Goal: Navigation & Orientation: Find specific page/section

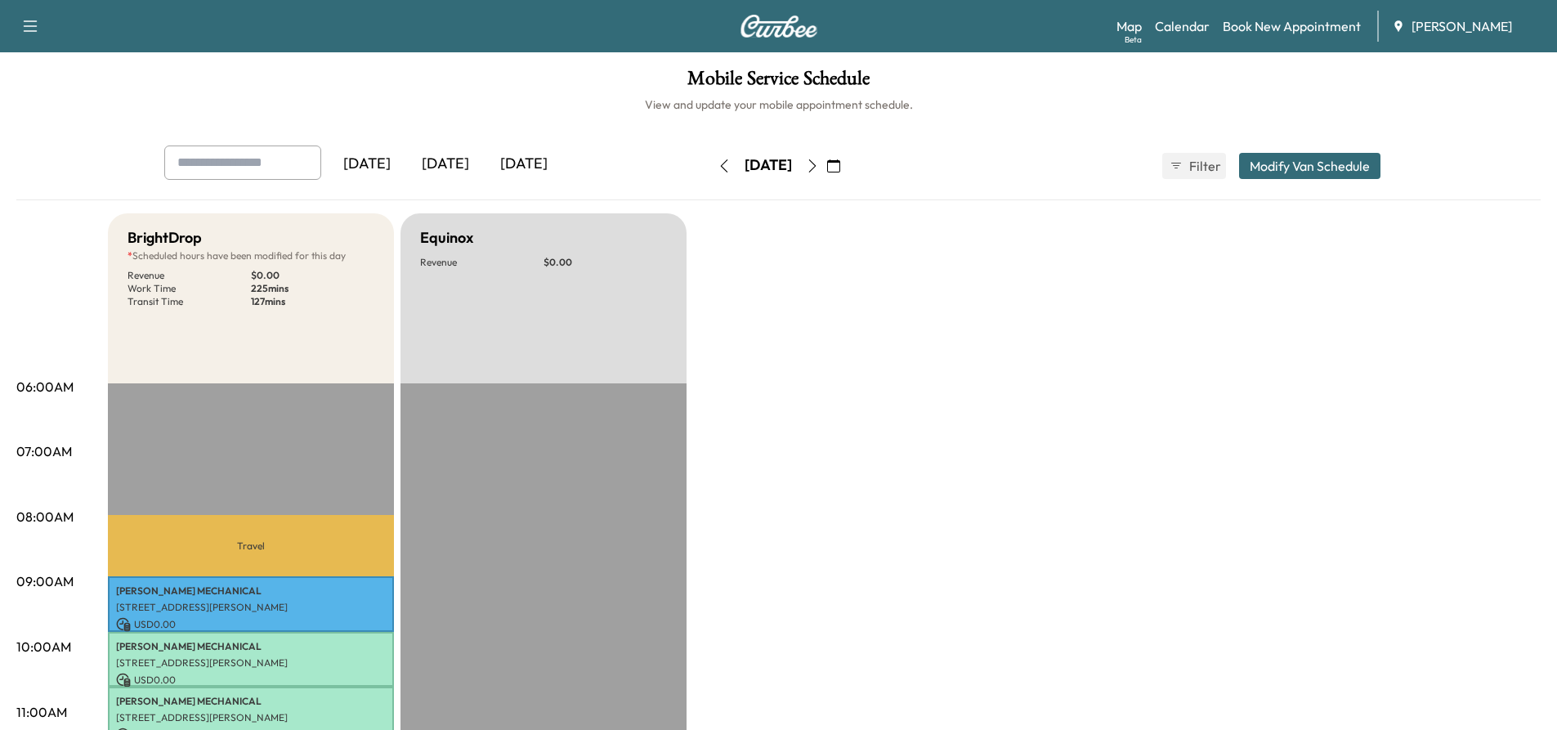
click at [1169, 38] on div "Map Beta Calendar Book New Appointment [PERSON_NAME]" at bounding box center [1331, 26] width 428 height 31
click at [1174, 25] on link "Calendar" at bounding box center [1182, 26] width 55 height 20
click at [1186, 19] on link "Calendar" at bounding box center [1182, 26] width 55 height 20
click at [1163, 27] on link "Calendar" at bounding box center [1182, 26] width 55 height 20
click at [1133, 26] on link "Map Beta" at bounding box center [1129, 26] width 25 height 20
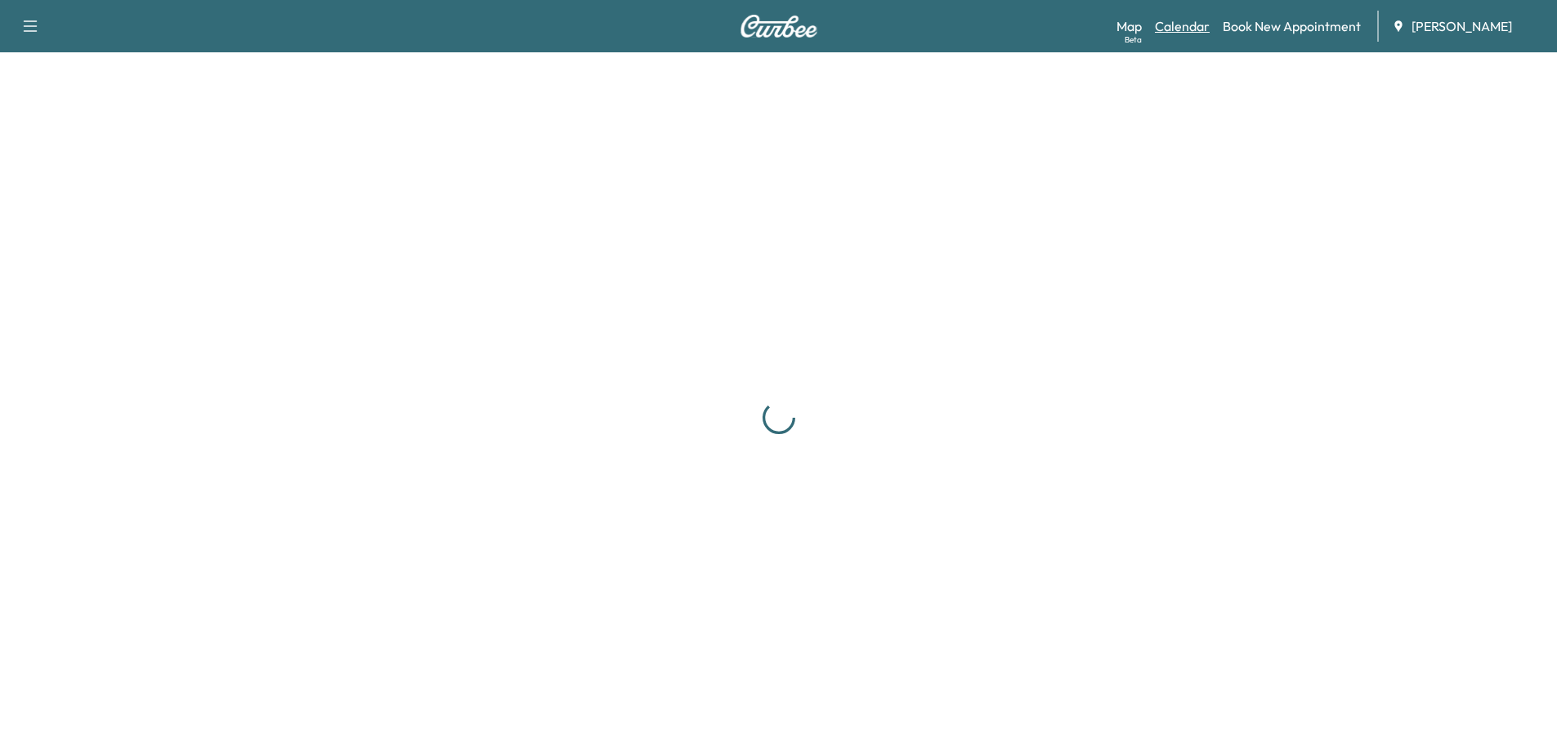
click at [1165, 28] on link "Calendar" at bounding box center [1182, 26] width 55 height 20
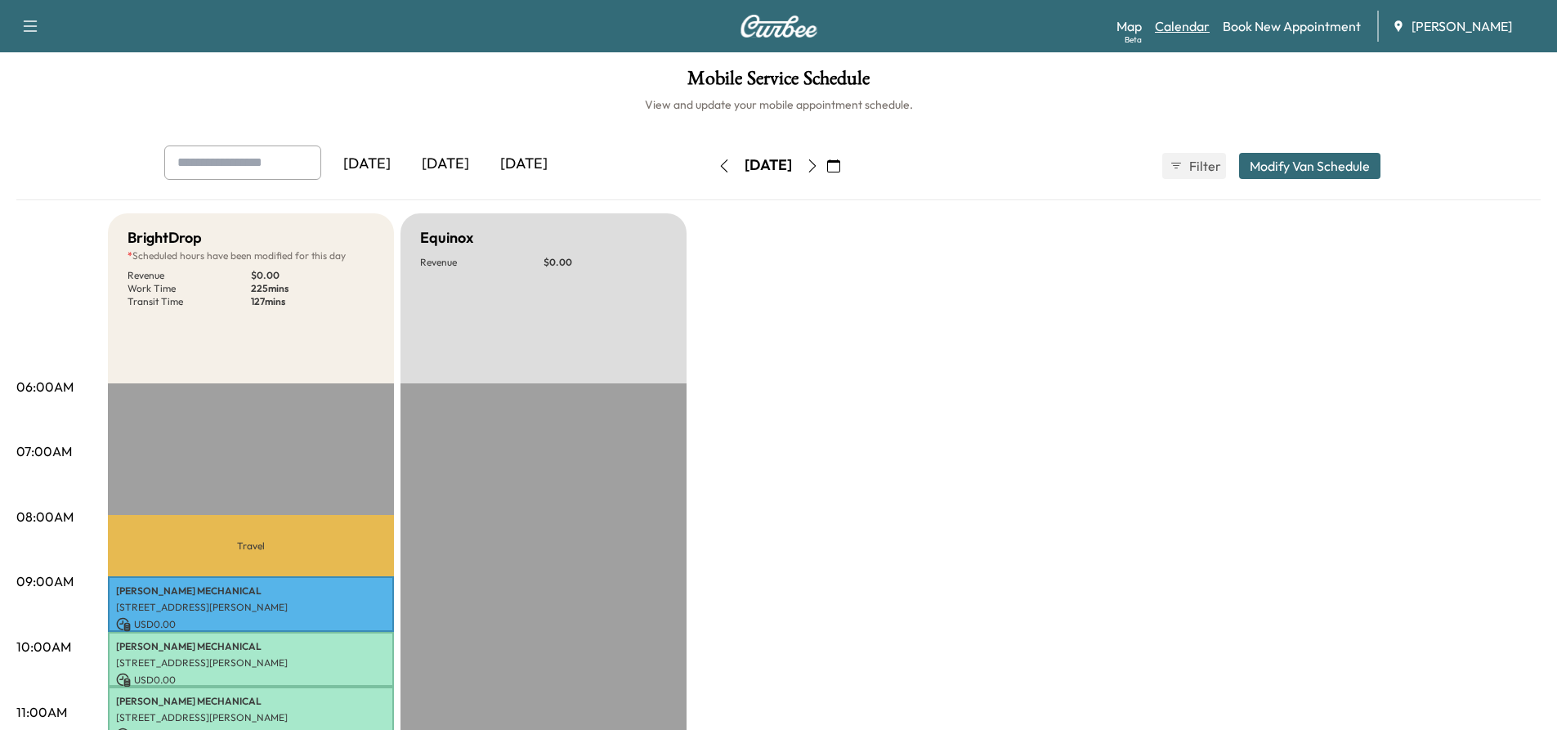
click at [1197, 33] on link "Calendar" at bounding box center [1182, 26] width 55 height 20
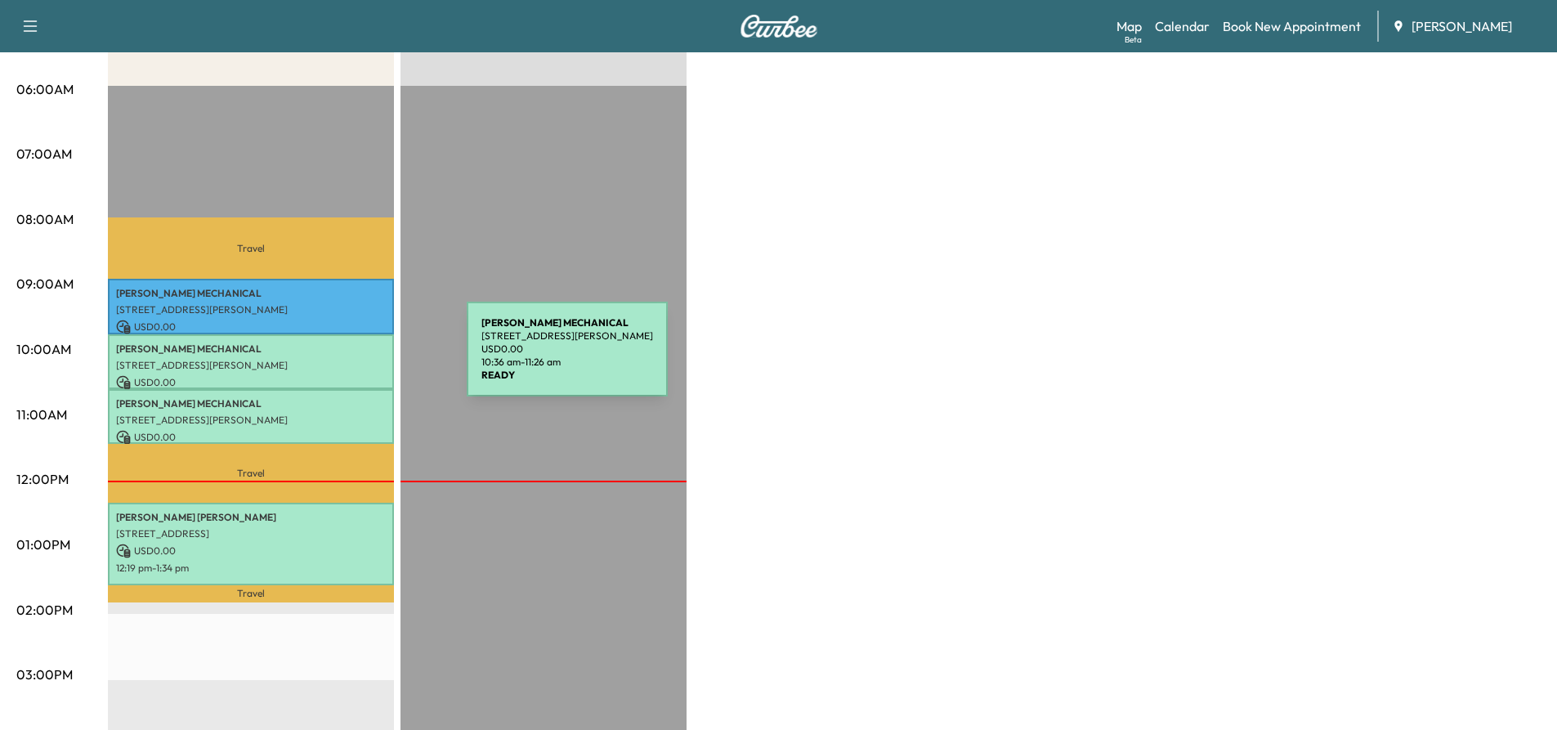
scroll to position [327, 0]
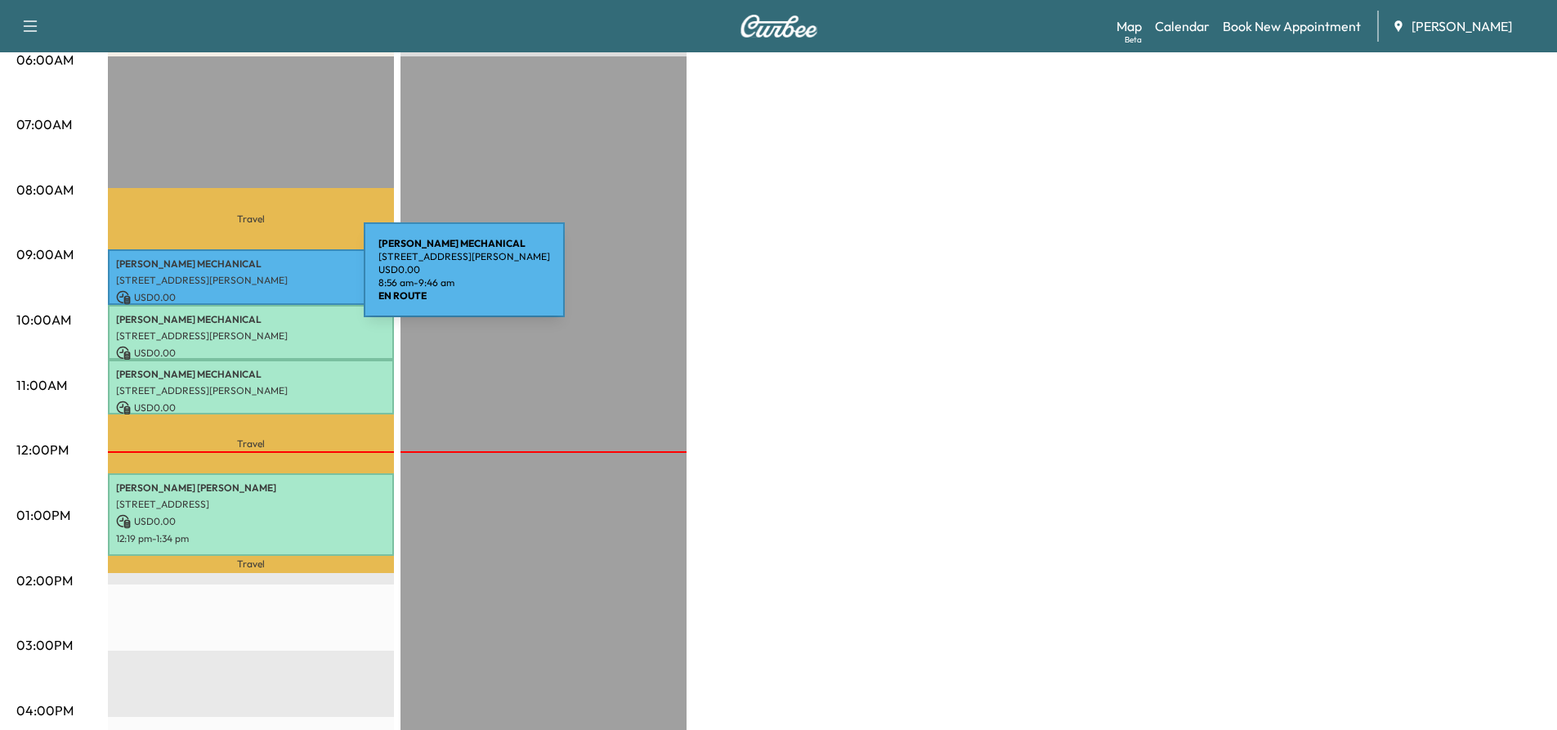
click at [241, 280] on p "[STREET_ADDRESS][PERSON_NAME]" at bounding box center [251, 280] width 270 height 13
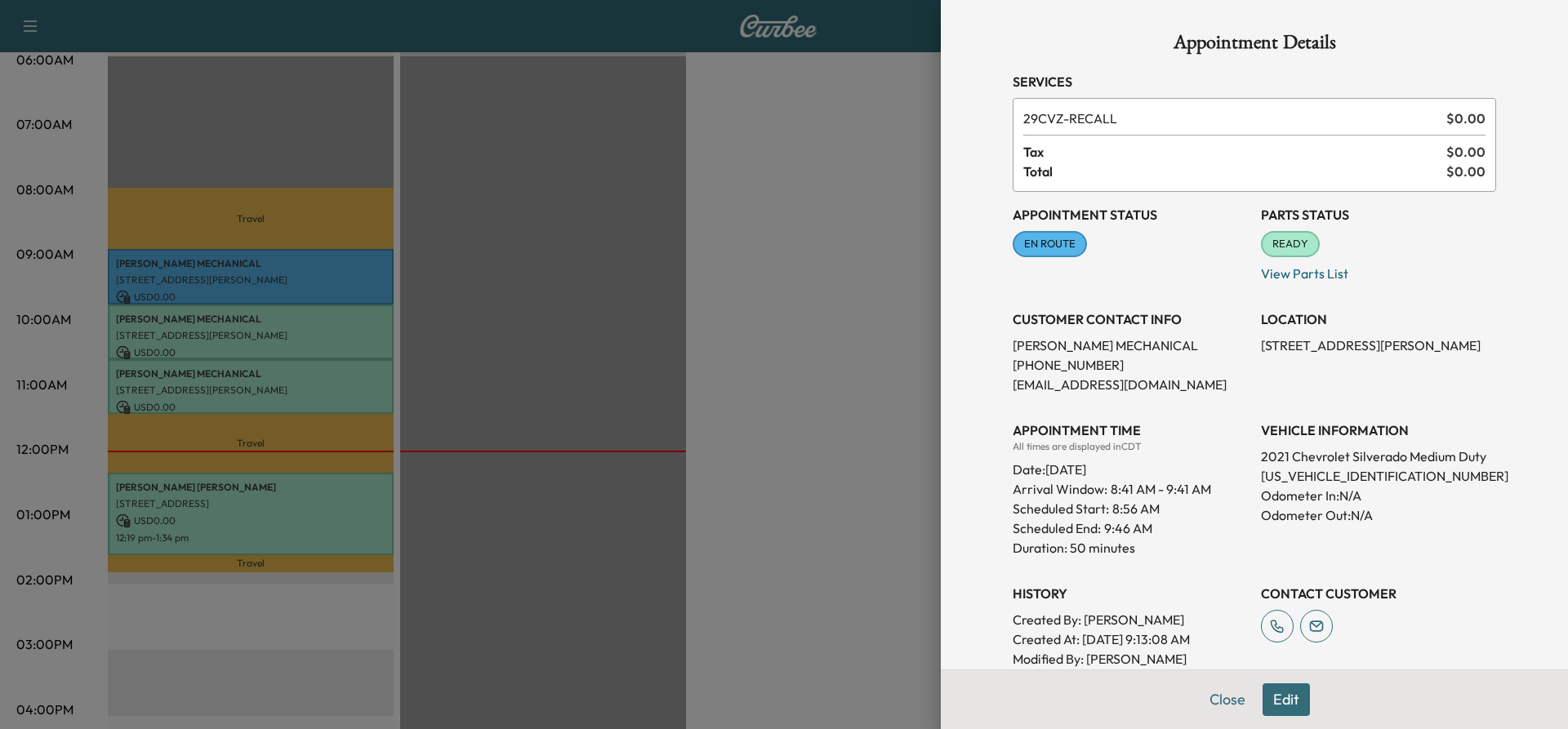
click at [257, 315] on div at bounding box center [784, 364] width 1568 height 729
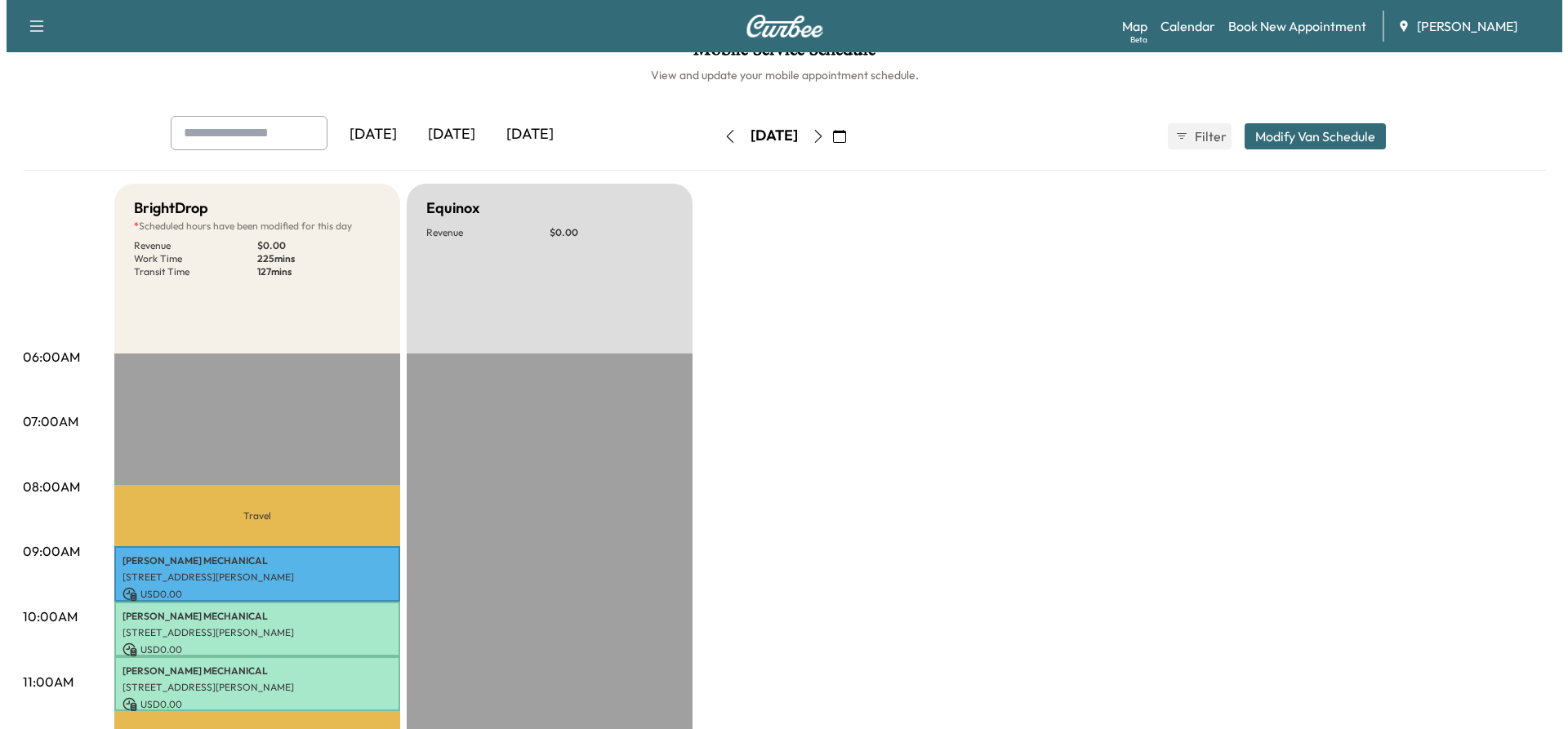
scroll to position [0, 0]
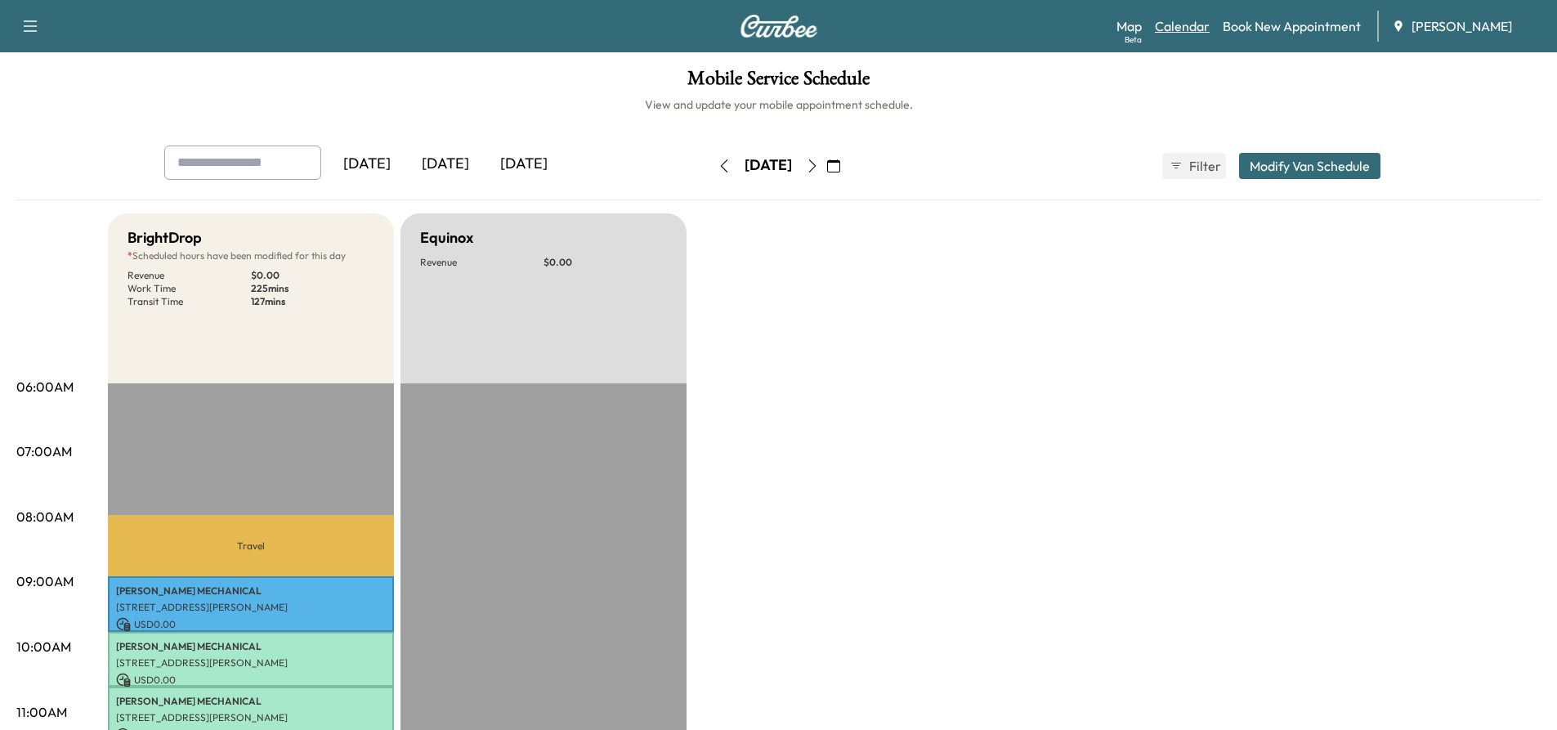
click at [1194, 26] on link "Calendar" at bounding box center [1182, 26] width 55 height 20
click at [1135, 27] on link "Map Beta" at bounding box center [1129, 26] width 25 height 20
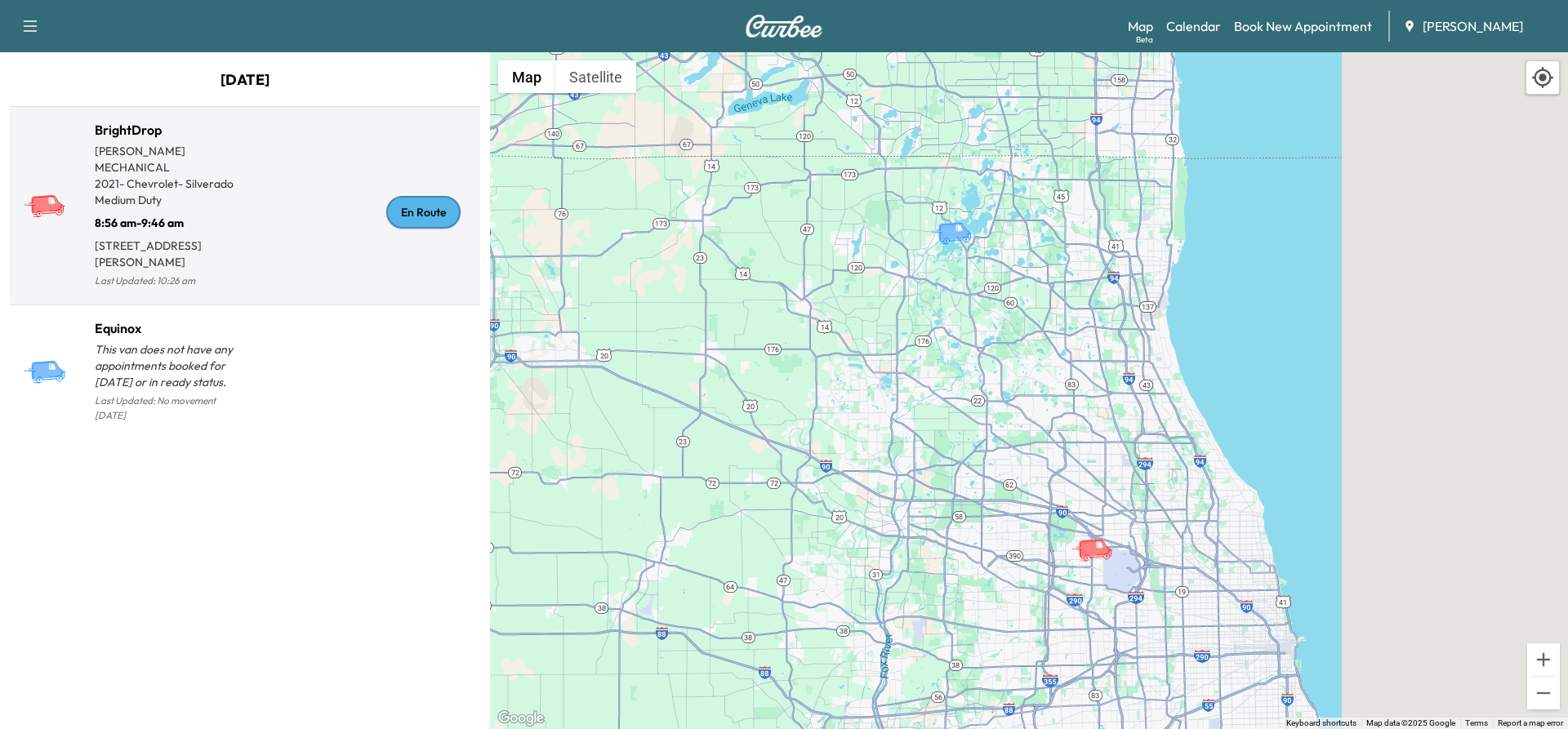
click at [140, 186] on p "2021 - Chevrolet - Silverado Medium Duty" at bounding box center [170, 192] width 150 height 33
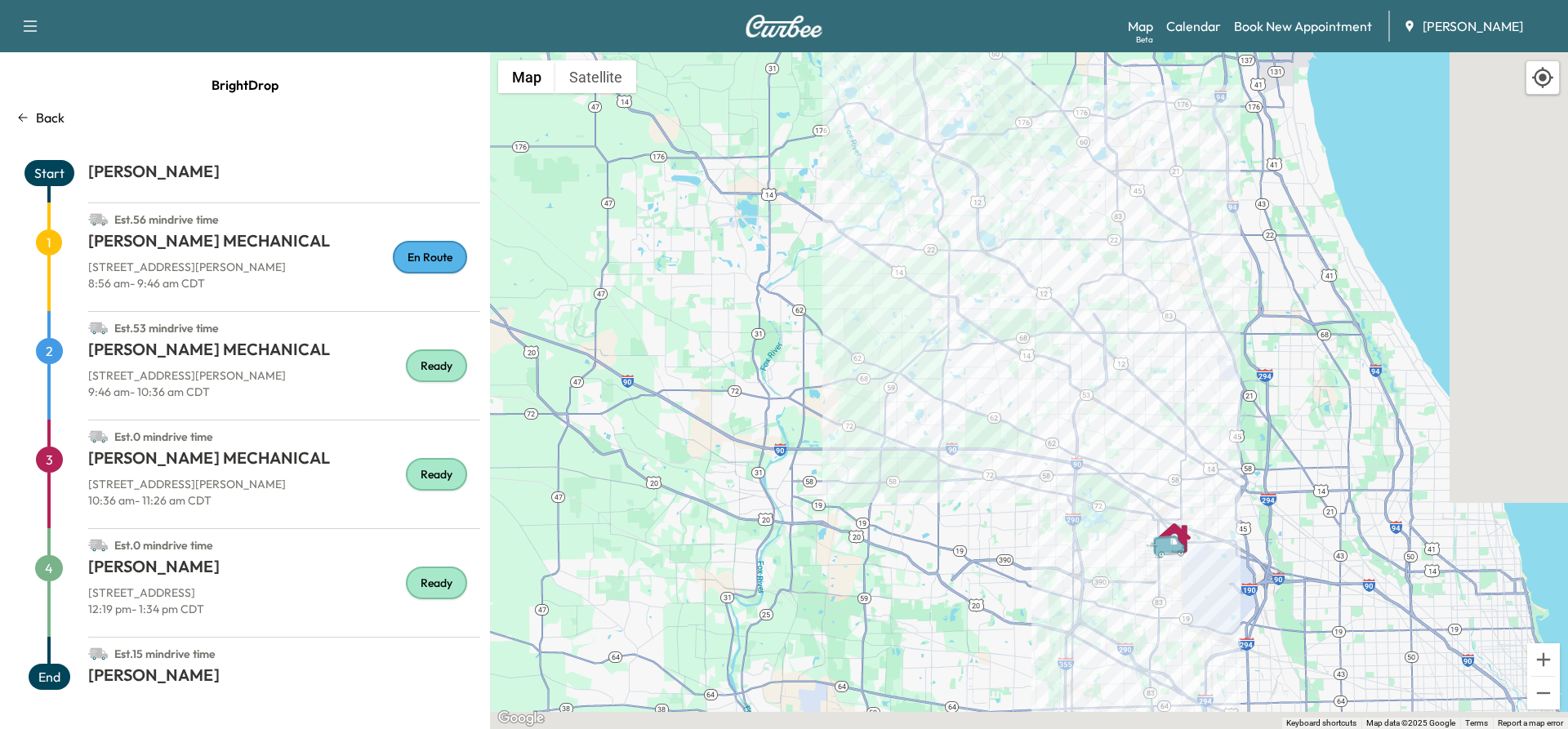
drag, startPoint x: 1222, startPoint y: 364, endPoint x: 1124, endPoint y: 104, distance: 277.9
click at [1140, 80] on div "To activate drag with keyboard, press Alt + Enter. Once in keyboard drag state,…" at bounding box center [1029, 390] width 1078 height 677
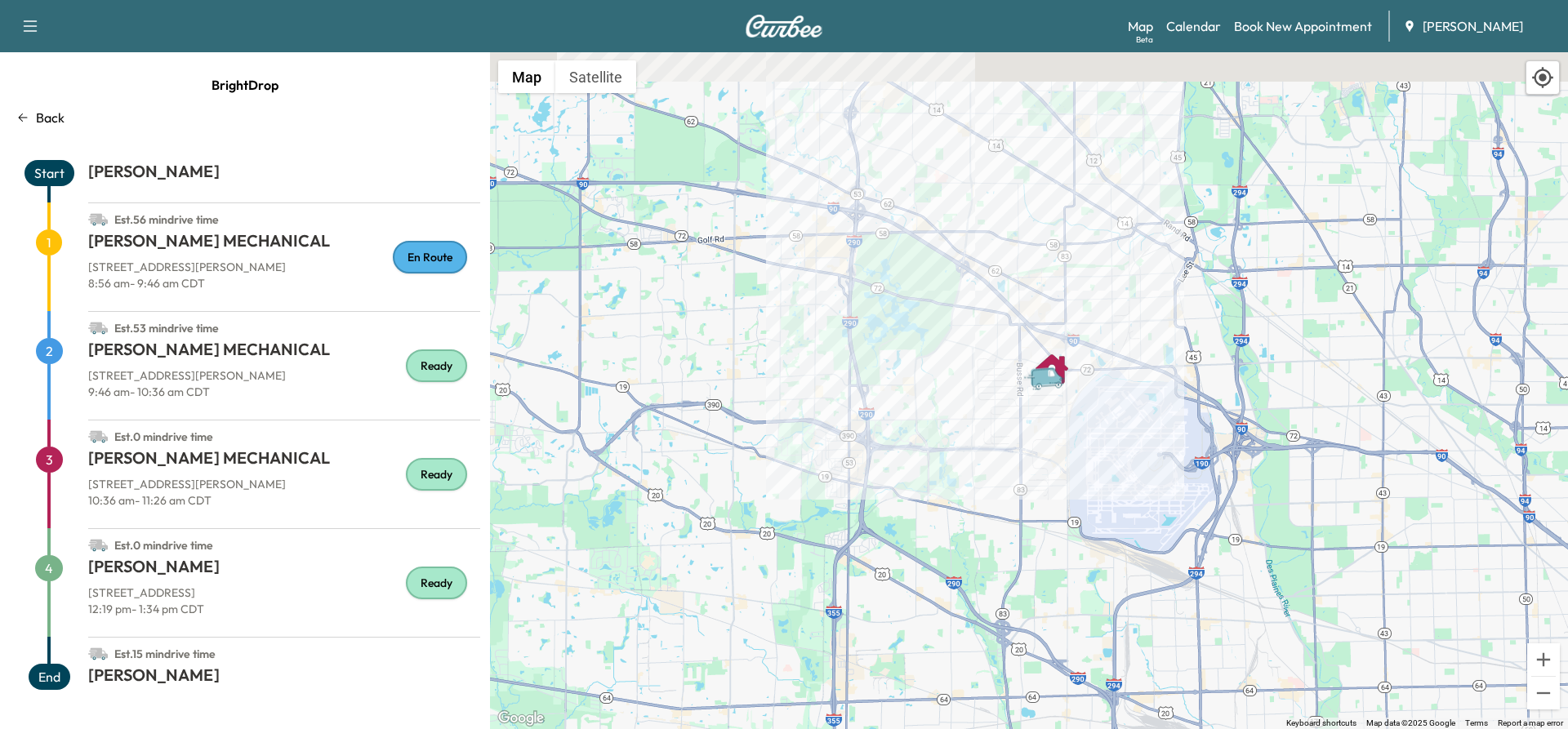
drag, startPoint x: 1097, startPoint y: 459, endPoint x: 1122, endPoint y: 539, distance: 83.8
click at [1122, 539] on div "To activate drag with keyboard, press Alt + Enter. Once in keyboard drag state,…" at bounding box center [1029, 390] width 1078 height 677
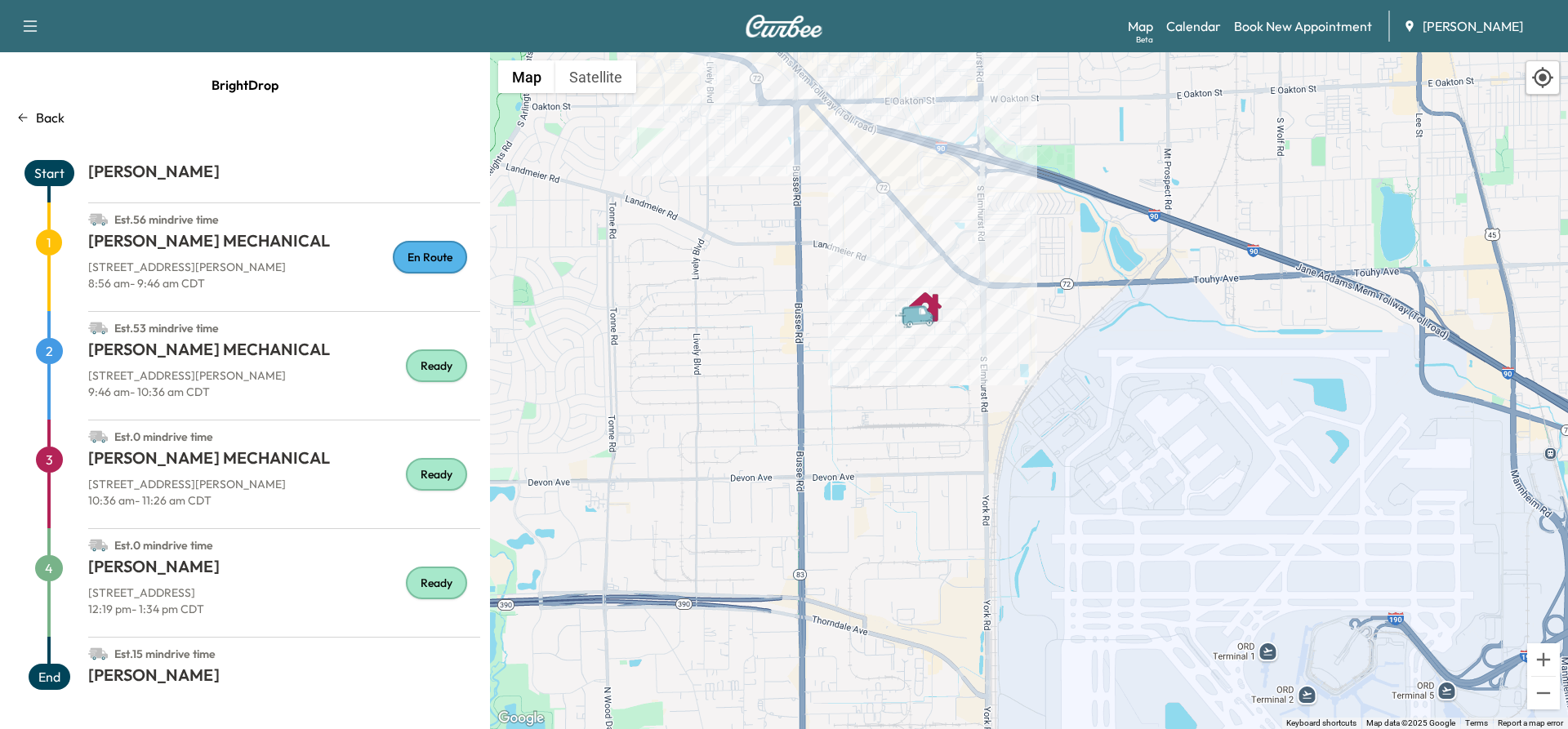
drag, startPoint x: 986, startPoint y: 405, endPoint x: 978, endPoint y: 656, distance: 251.1
click at [978, 656] on div "To activate drag with keyboard, press Alt + Enter. Once in keyboard drag state,…" at bounding box center [1029, 390] width 1078 height 677
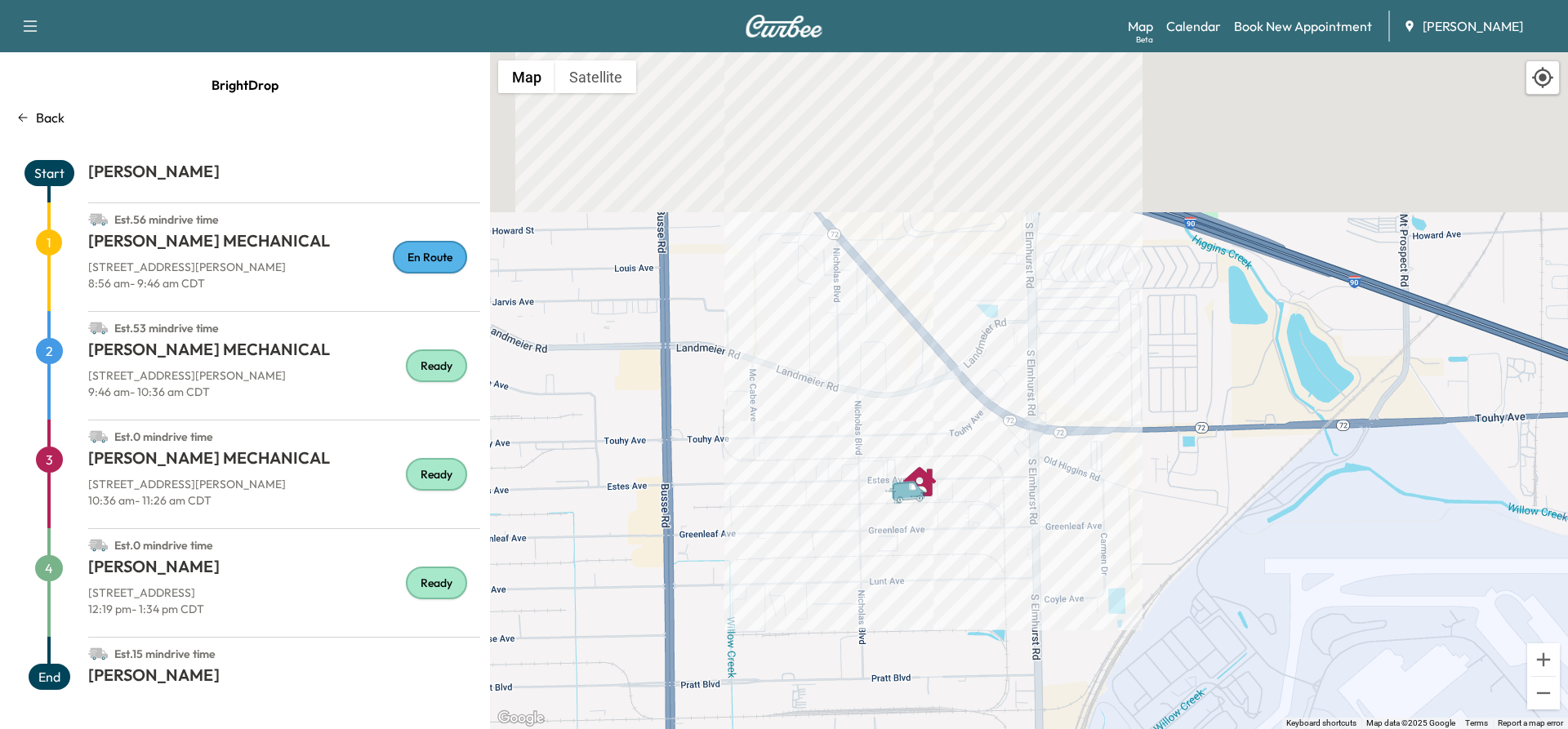
drag, startPoint x: 837, startPoint y: 402, endPoint x: 854, endPoint y: 718, distance: 316.5
click at [831, 728] on html "Support Log Out Map Beta Calendar Book New Appointment Ray Chevrolet BrightDrop…" at bounding box center [784, 364] width 1568 height 729
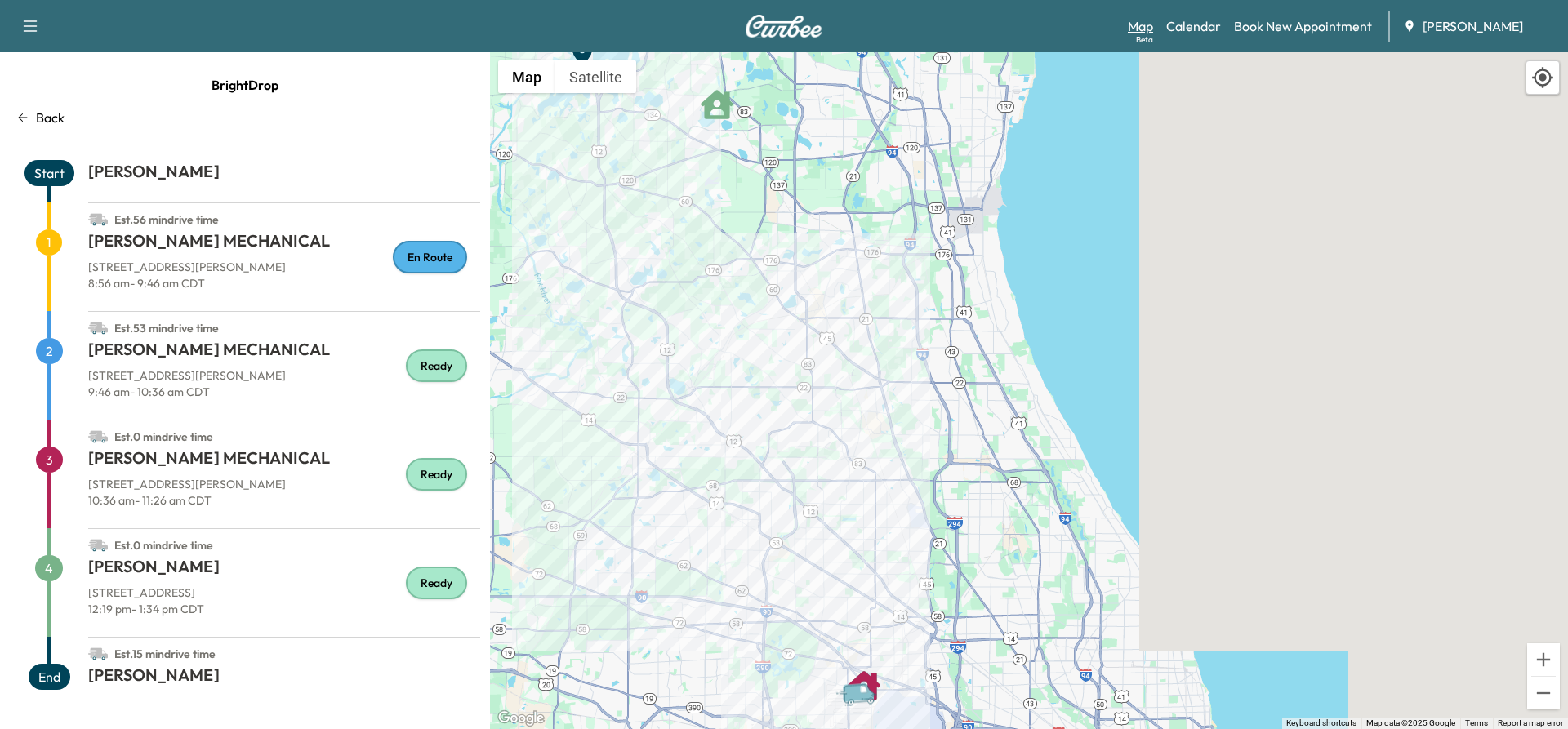
click at [1144, 34] on div "Beta" at bounding box center [1144, 40] width 17 height 12
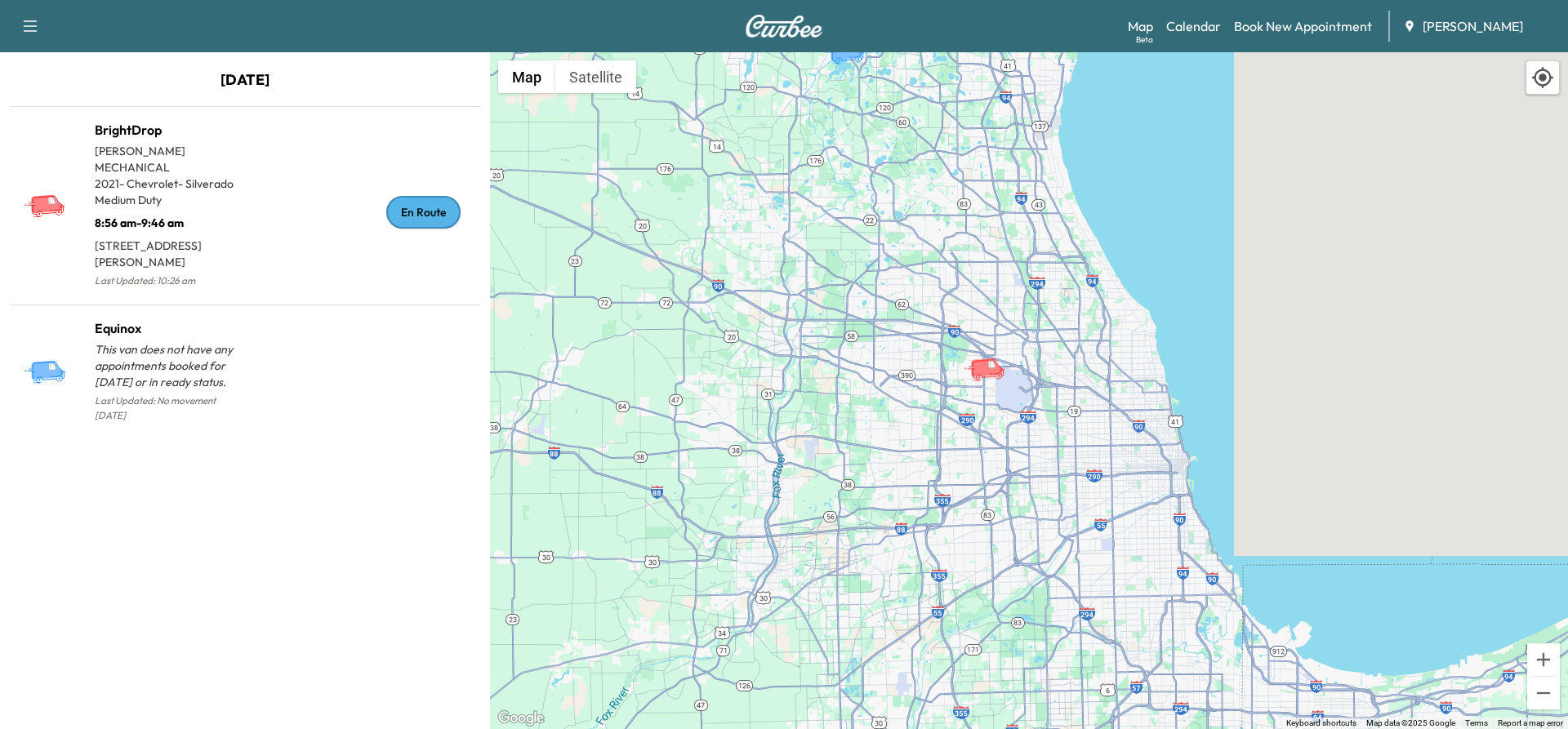
drag, startPoint x: 1024, startPoint y: 424, endPoint x: 903, endPoint y: 204, distance: 251.1
click at [903, 204] on div "To activate drag with keyboard, press Alt + Enter. Once in keyboard drag state,…" at bounding box center [1029, 390] width 1078 height 677
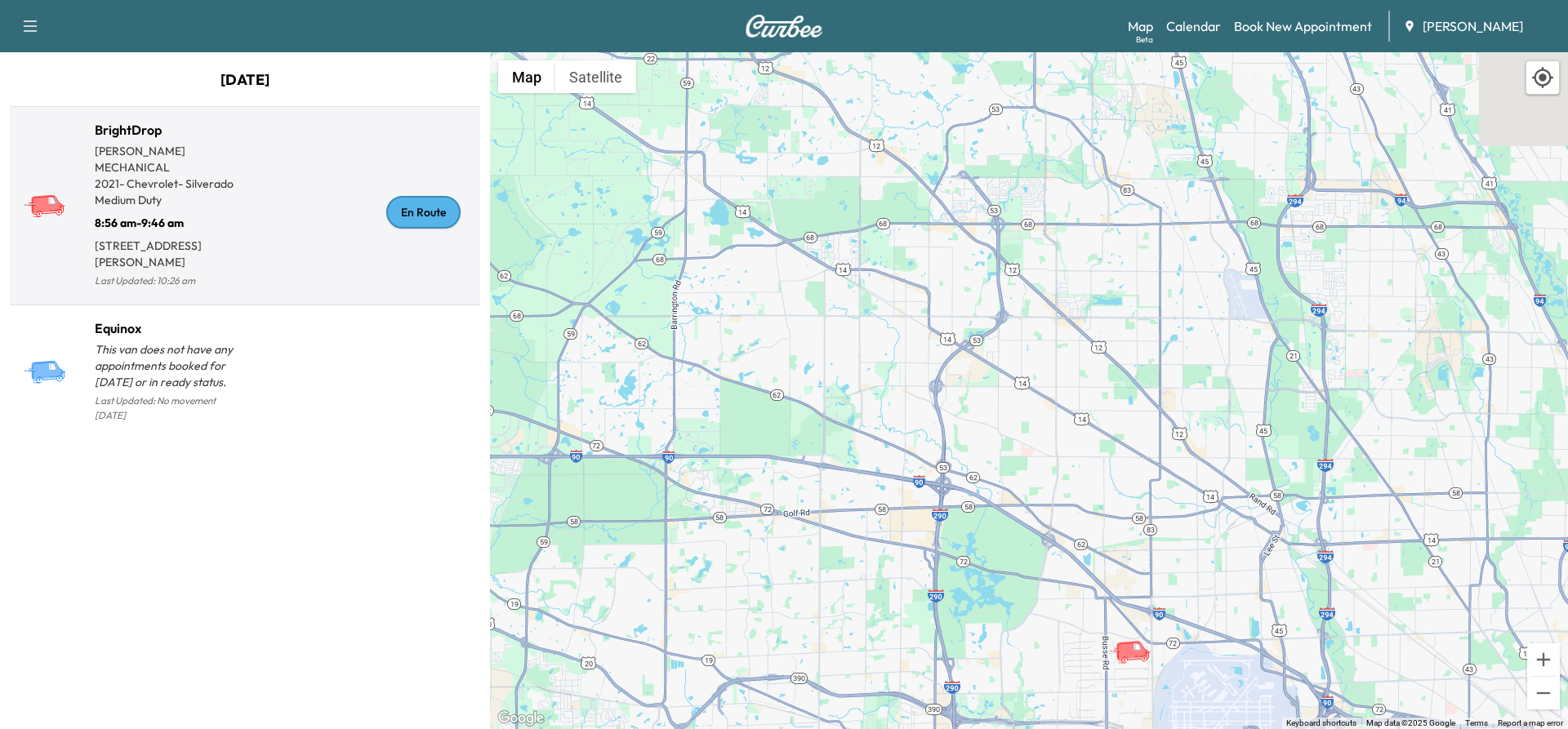
click at [319, 223] on div "En Route" at bounding box center [359, 212] width 229 height 159
